Goal: Task Accomplishment & Management: Use online tool/utility

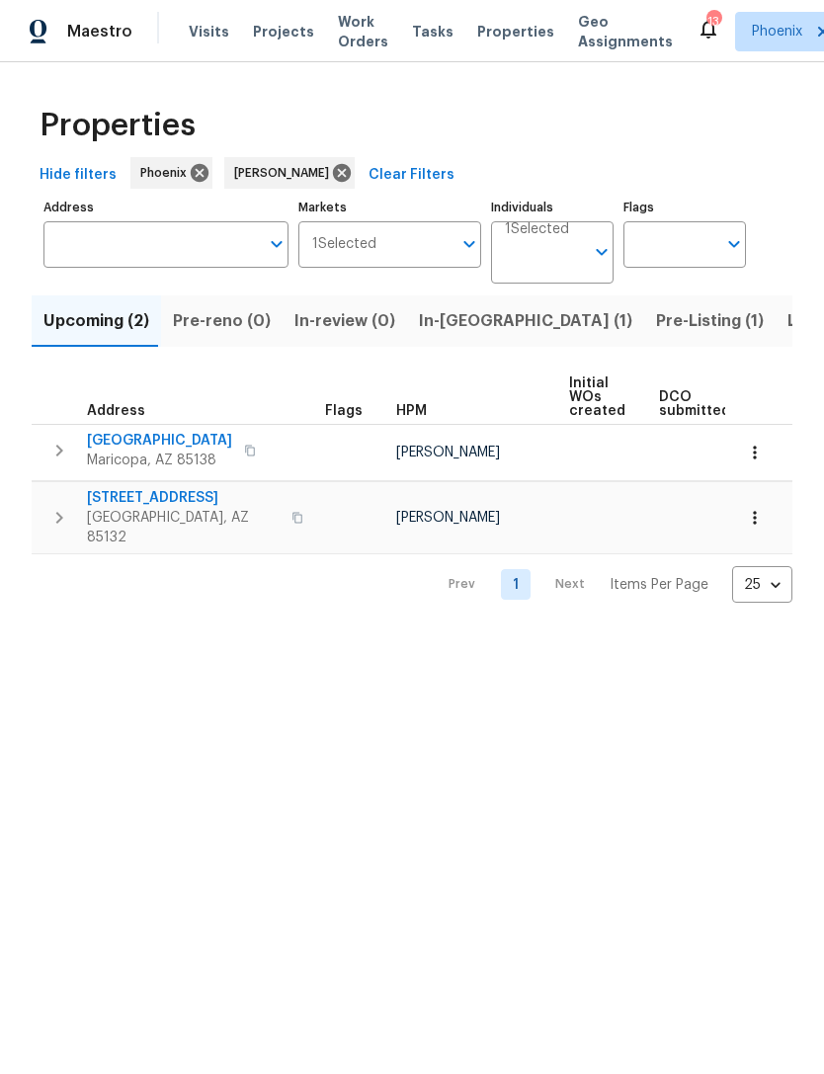
scroll to position [0, 495]
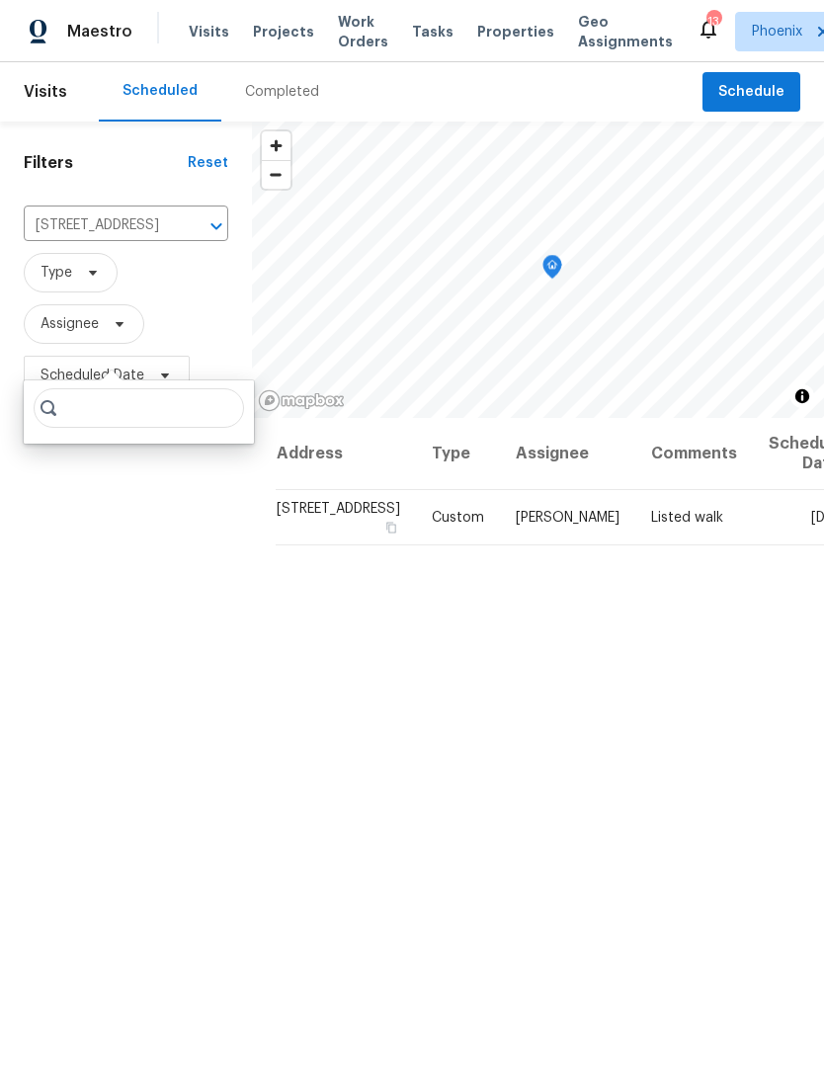
click at [181, 236] on icon "Clear" at bounding box center [191, 226] width 20 height 20
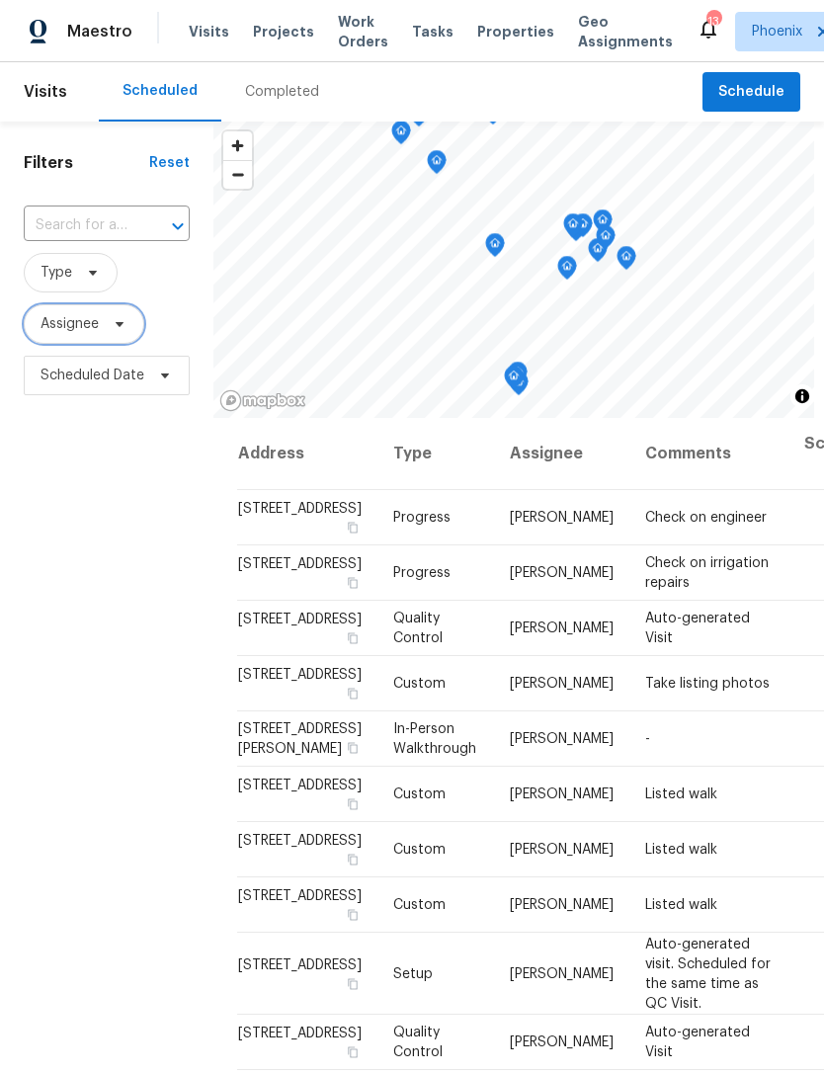
click at [121, 344] on span "Assignee" at bounding box center [84, 324] width 121 height 40
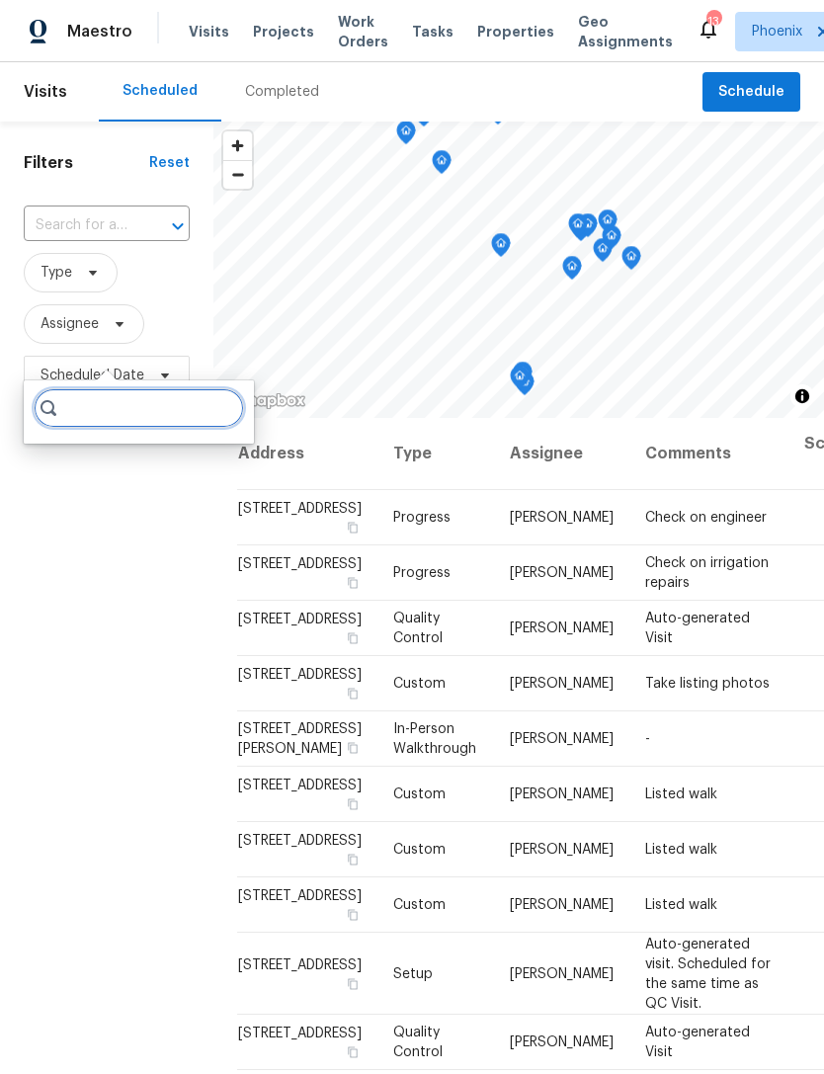
click at [163, 401] on input "search" at bounding box center [139, 408] width 210 height 40
type input "[PERSON_NAME]"
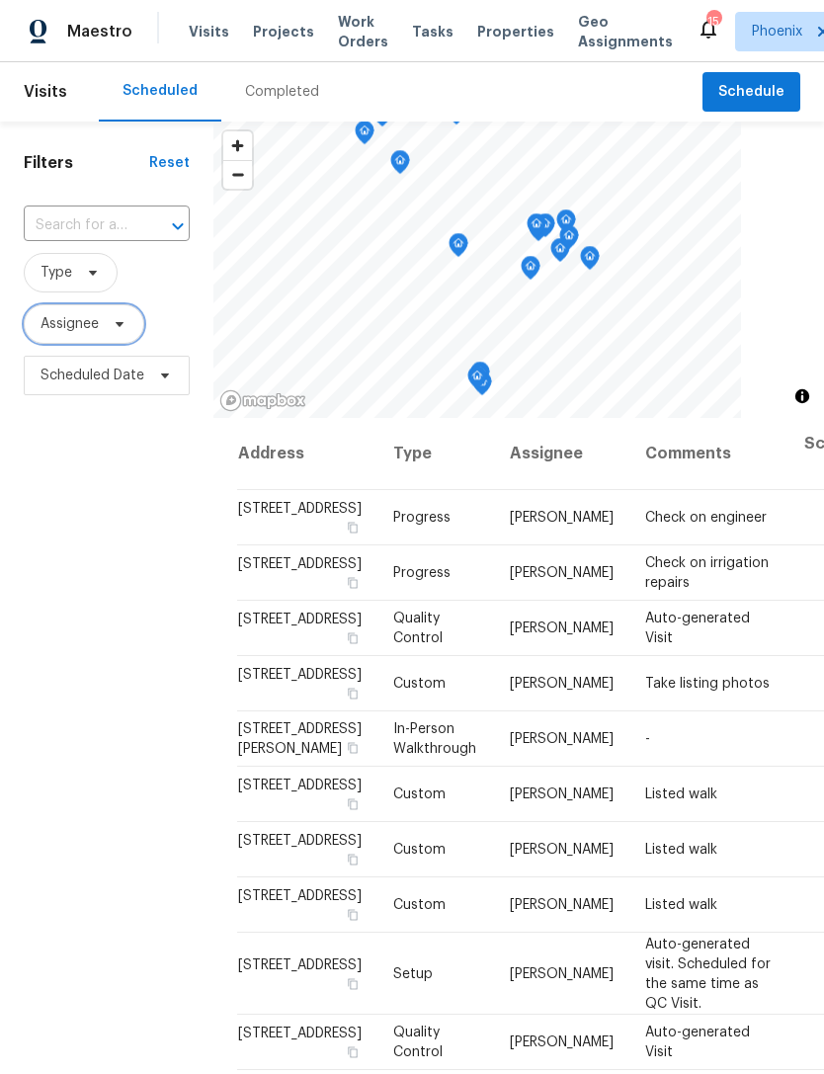
click at [101, 344] on span "Assignee" at bounding box center [84, 324] width 121 height 40
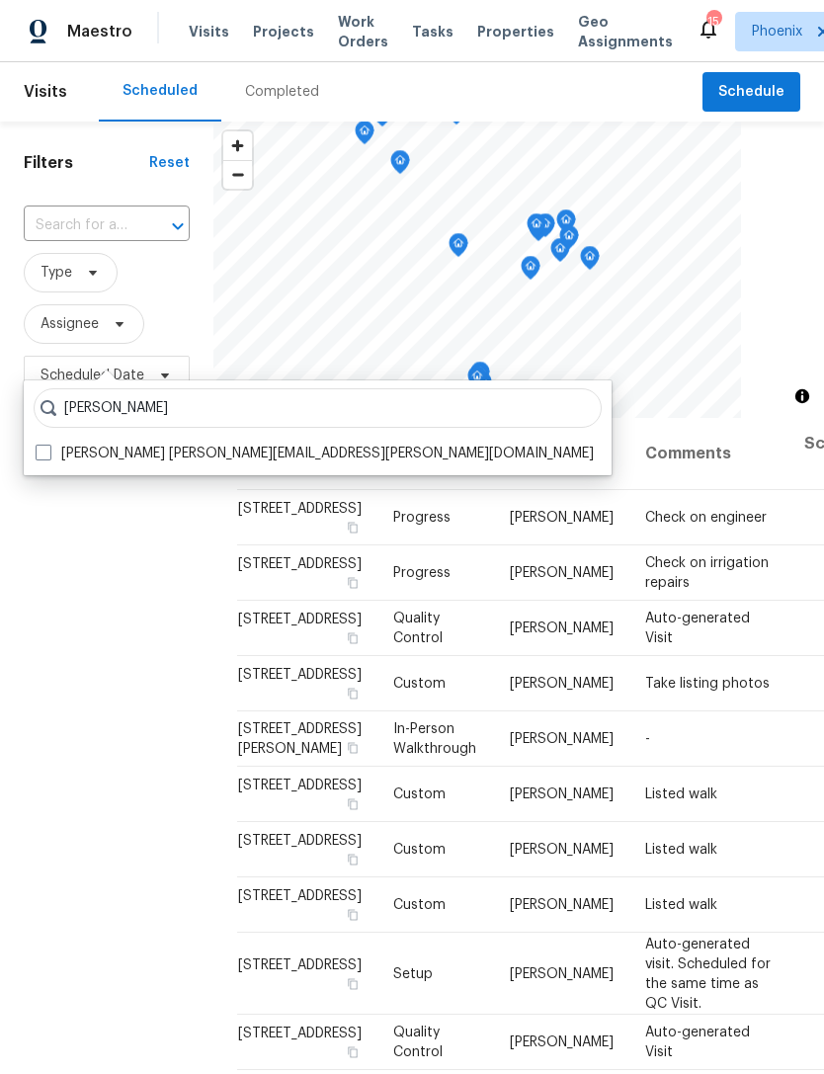
type input "[PERSON_NAME]"
click at [257, 457] on label "[PERSON_NAME] [PERSON_NAME][EMAIL_ADDRESS][PERSON_NAME][DOMAIN_NAME]" at bounding box center [315, 454] width 558 height 20
click at [48, 456] on input "[PERSON_NAME] [PERSON_NAME][EMAIL_ADDRESS][PERSON_NAME][DOMAIN_NAME]" at bounding box center [42, 450] width 13 height 13
checkbox input "true"
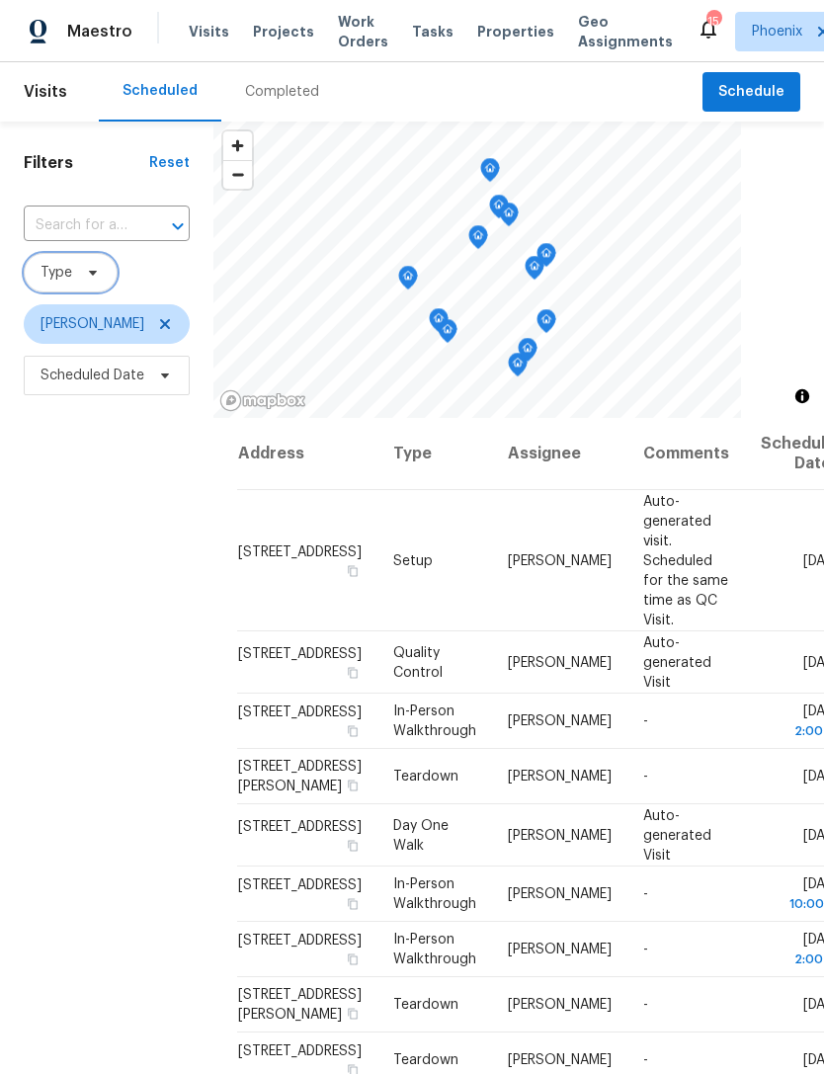
click at [89, 281] on icon at bounding box center [93, 273] width 16 height 16
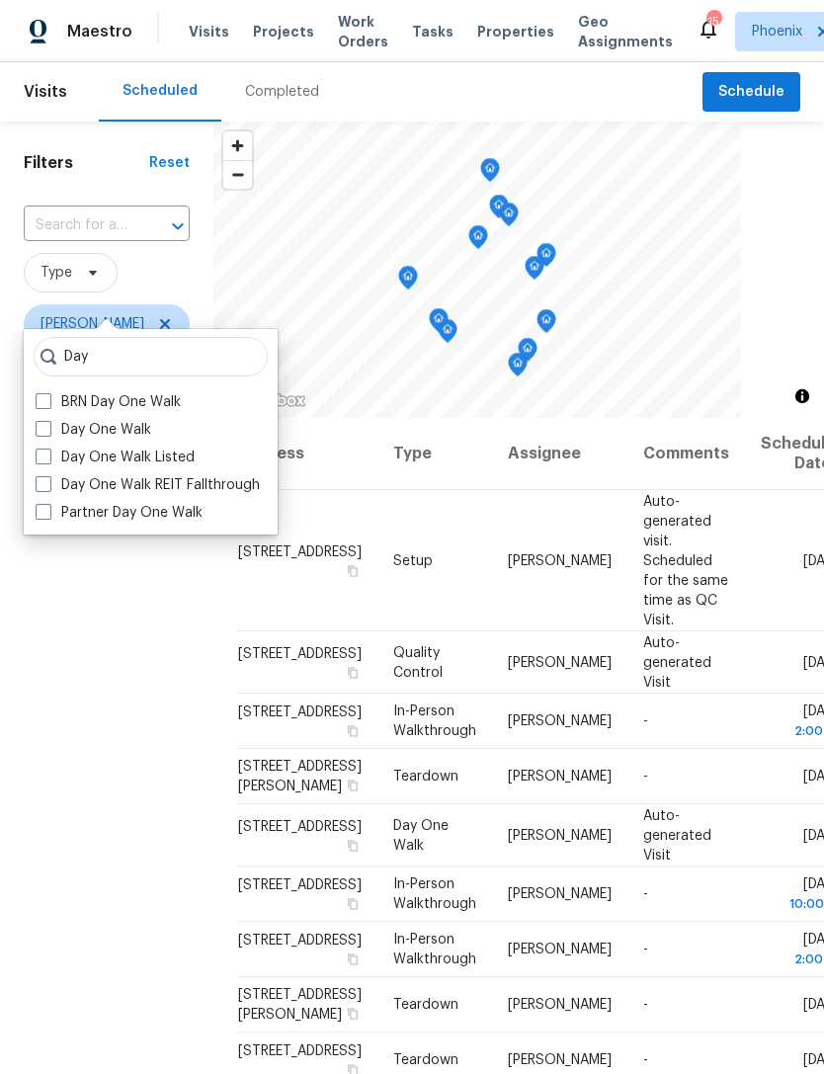
type input "Day"
click at [124, 429] on label "Day One Walk" at bounding box center [94, 430] width 116 height 20
click at [48, 429] on input "Day One Walk" at bounding box center [42, 426] width 13 height 13
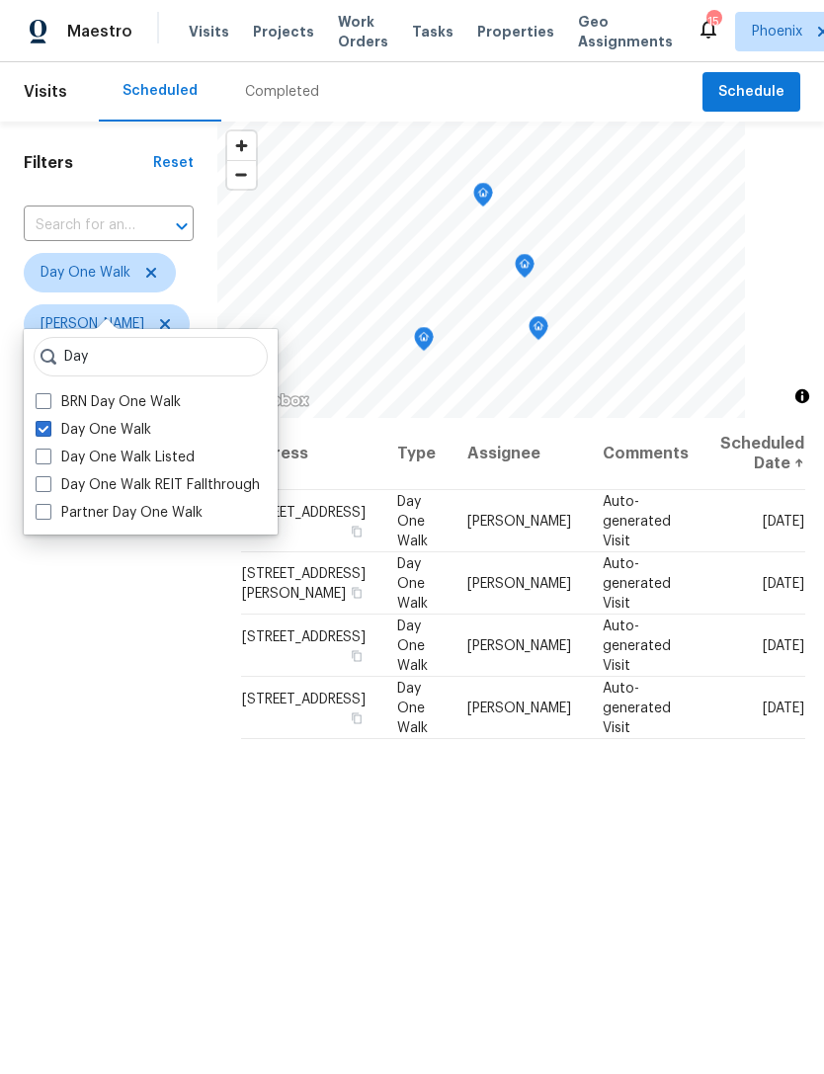
click at [41, 426] on span at bounding box center [44, 429] width 16 height 16
click at [41, 426] on input "Day One Walk" at bounding box center [42, 426] width 13 height 13
checkbox input "false"
